Goal: Find specific fact: Find contact information

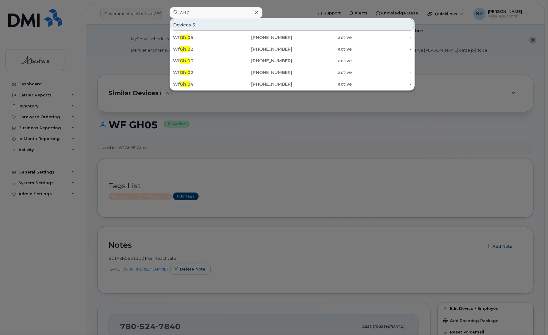
click at [527, 138] on div at bounding box center [274, 167] width 548 height 335
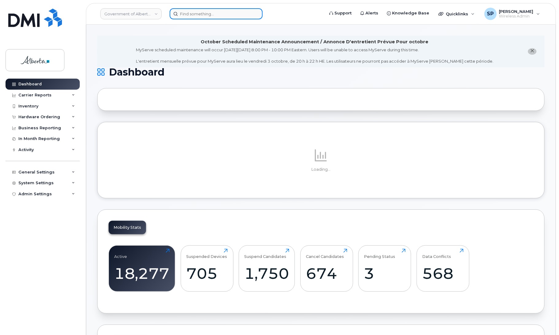
click at [192, 14] on input at bounding box center [216, 13] width 93 height 11
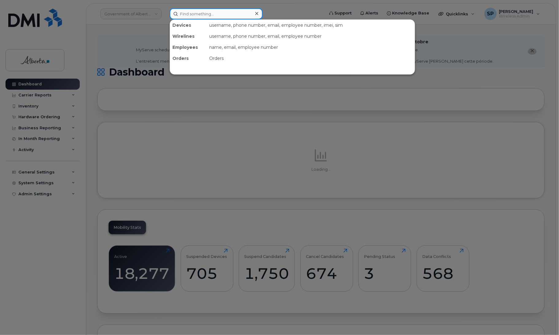
paste input "Corinne Neary"
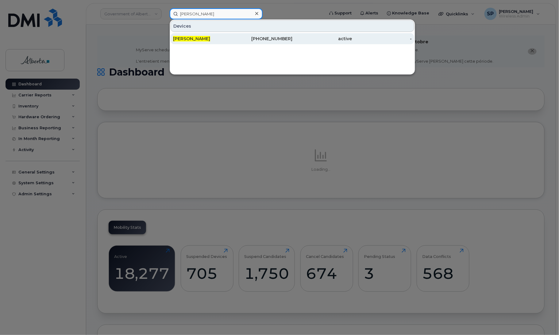
type input "Corinne Neary"
click at [195, 37] on span "Corinne Neary" at bounding box center [191, 39] width 37 height 6
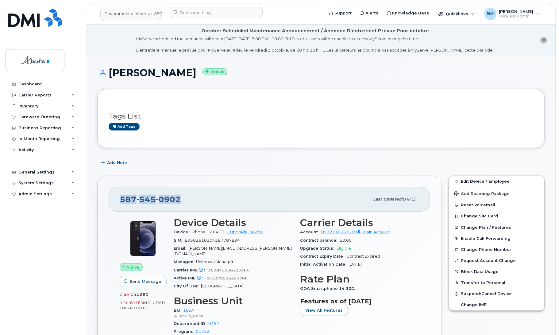
drag, startPoint x: 190, startPoint y: 196, endPoint x: 106, endPoint y: 204, distance: 83.8
click at [106, 204] on div "587 545 0902 Last updated Jul 25, 2025 Active Send Message 1.09 GB  used 0.00 B…" at bounding box center [269, 281] width 344 height 212
copy span "587 545 0902"
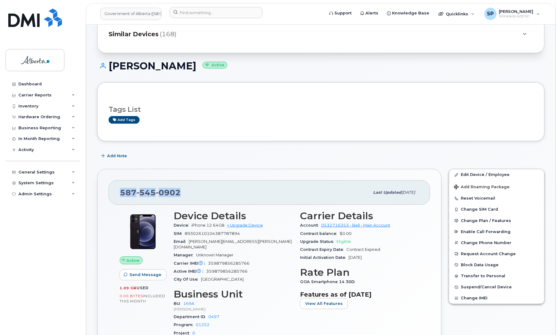
scroll to position [45, 0]
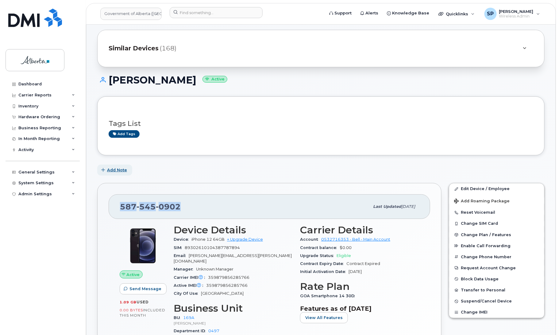
click at [110, 171] on span "Add Note" at bounding box center [117, 170] width 20 height 6
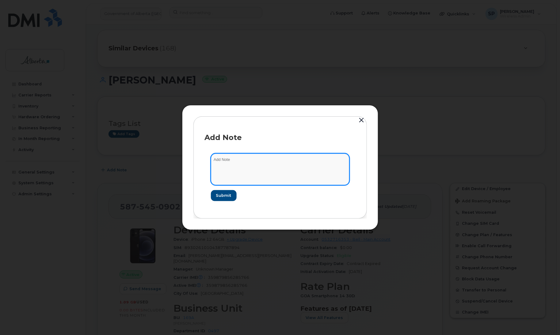
drag, startPoint x: 221, startPoint y: 158, endPoint x: 245, endPoint y: 160, distance: 24.0
click at [223, 159] on textarea at bounding box center [280, 168] width 139 height 31
paste textarea "INC1173781"
click at [300, 162] on textarea "INC1173781" at bounding box center [280, 168] width 139 height 31
paste textarea "Device Stolen - 5875450902 iPhone 12 IMEI 359879856285766 s/n H4YJX2M70F00"
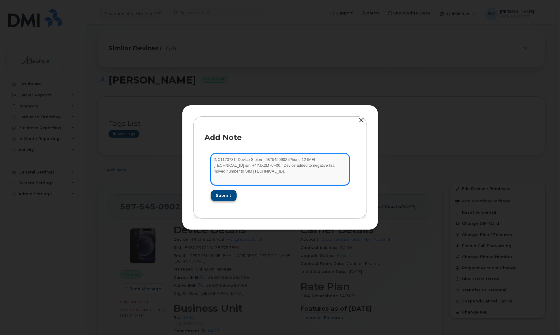
type textarea "INC1173781 Device Stolen - 5875450902 iPhone 12 IMEI 359879856285766 s/n H4YJX2…"
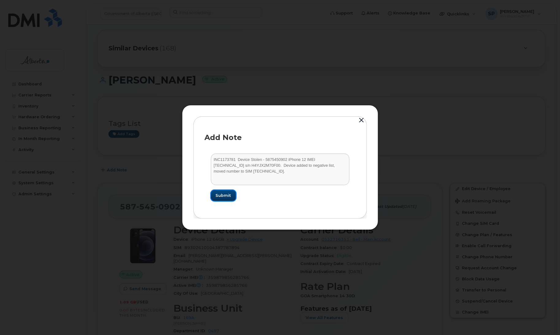
click at [225, 194] on span "Submit" at bounding box center [223, 195] width 15 height 6
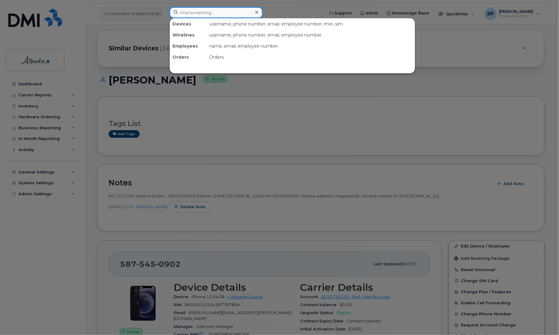
click at [217, 14] on input at bounding box center [216, 12] width 93 height 11
paste input "4034654128"
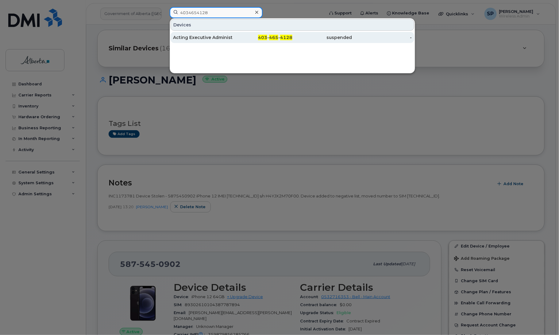
type input "4034654128"
click at [206, 39] on div "Acting Executive Administrator Vacant" at bounding box center [203, 37] width 60 height 6
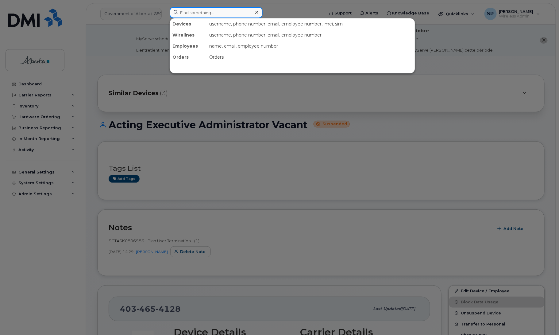
click at [217, 14] on input at bounding box center [216, 12] width 93 height 11
paste input "Ali Ahson"
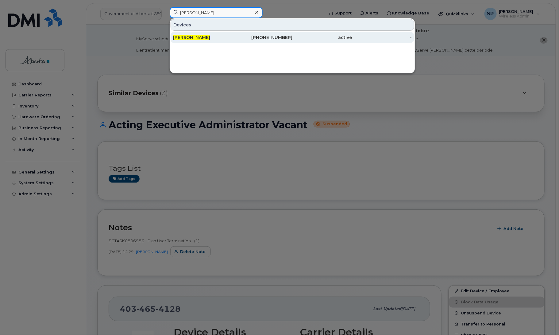
type input "Ali Ahson"
click at [190, 37] on span "Ali Ahson" at bounding box center [191, 38] width 37 height 6
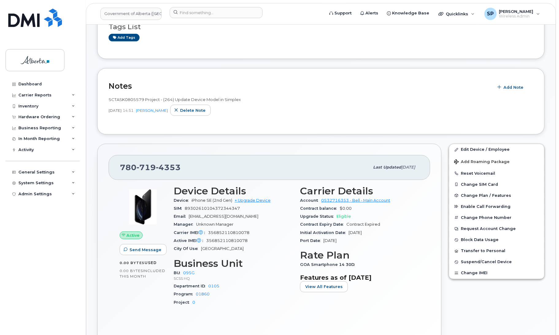
scroll to position [119, 0]
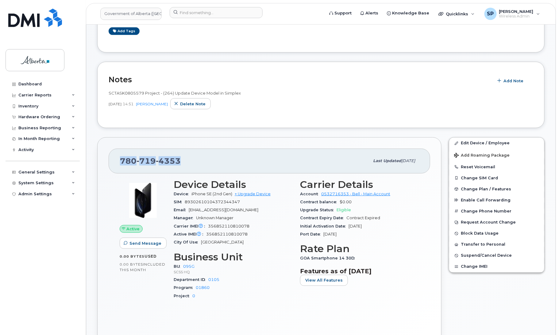
drag, startPoint x: 185, startPoint y: 162, endPoint x: 109, endPoint y: 168, distance: 76.0
click at [109, 168] on div "780 719 4353 Last updated Jul 25, 2025" at bounding box center [269, 160] width 321 height 25
copy span "780 719 4353"
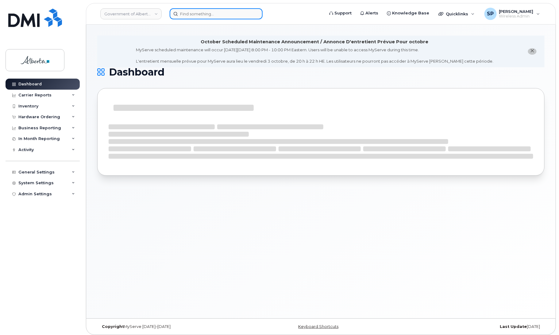
click at [198, 13] on input at bounding box center [216, 13] width 93 height 11
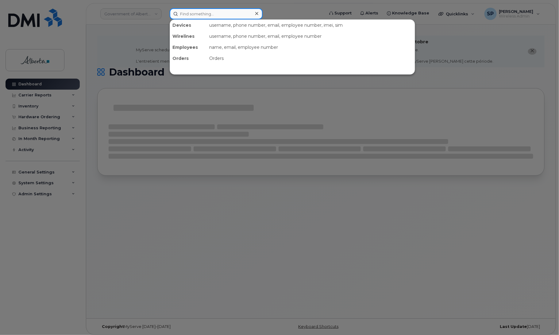
paste input "4034654128"
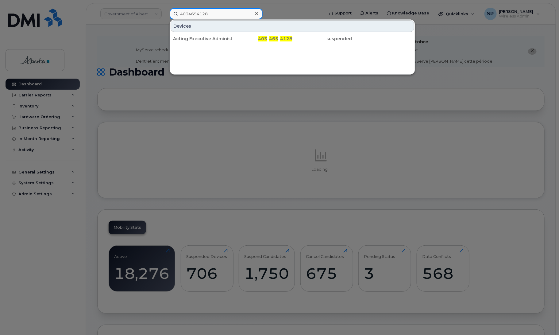
type input "4034654128"
click at [199, 39] on div "Acting Executive Administrator Vacant" at bounding box center [203, 39] width 60 height 6
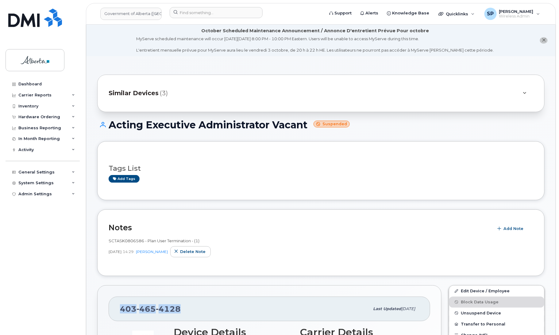
drag, startPoint x: 179, startPoint y: 308, endPoint x: 118, endPoint y: 310, distance: 61.1
click at [118, 310] on div "[PHONE_NUMBER] Last updated [DATE]" at bounding box center [269, 308] width 321 height 25
copy span "[PHONE_NUMBER]"
